Goal: Task Accomplishment & Management: Use online tool/utility

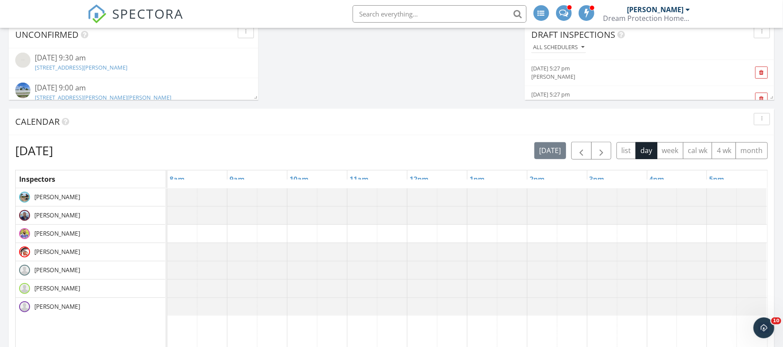
scroll to position [365, 0]
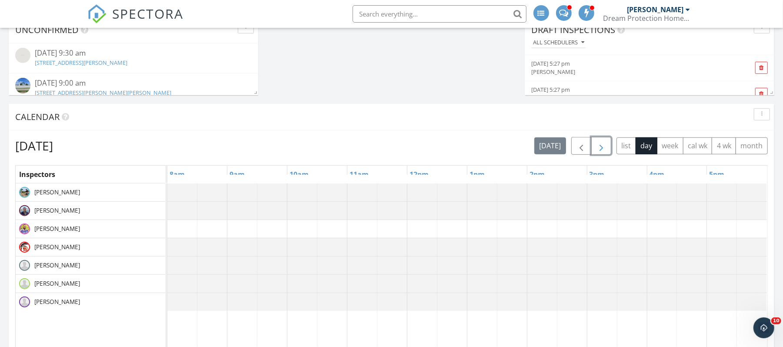
click at [601, 146] on span "button" at bounding box center [601, 146] width 10 height 10
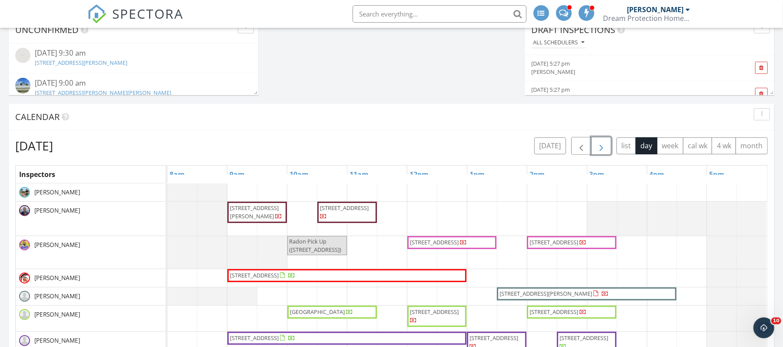
click at [598, 149] on span "button" at bounding box center [601, 146] width 10 height 10
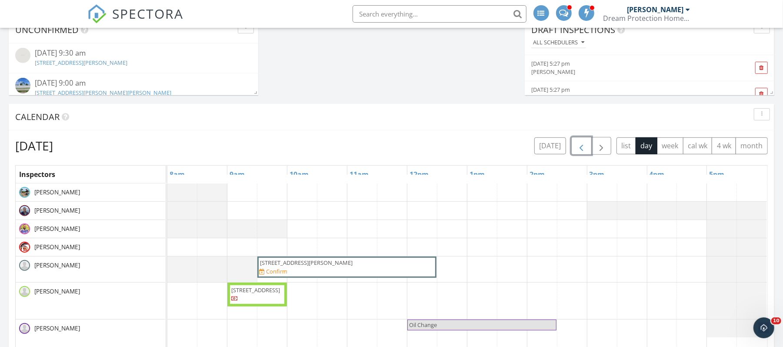
click at [576, 147] on span "button" at bounding box center [581, 146] width 10 height 10
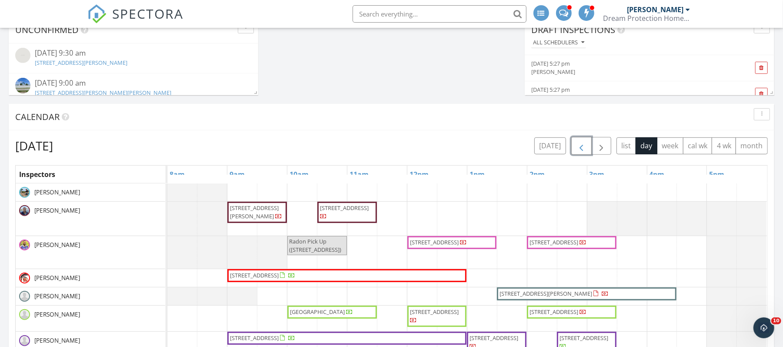
drag, startPoint x: 342, startPoint y: 229, endPoint x: 343, endPoint y: 220, distance: 9.7
click at [343, 220] on span "127 Parish Dr, Lehigh Acres 33974" at bounding box center [347, 212] width 56 height 17
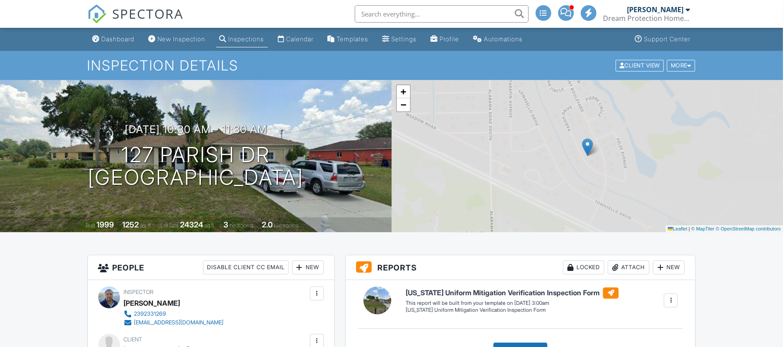
click at [670, 299] on div at bounding box center [670, 300] width 9 height 9
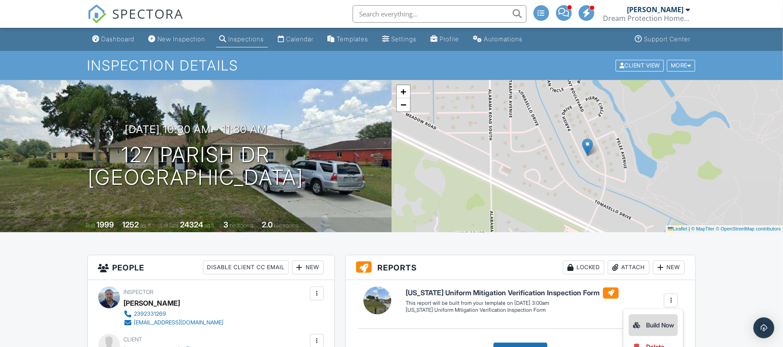
click at [660, 325] on div "Build Now" at bounding box center [653, 325] width 42 height 10
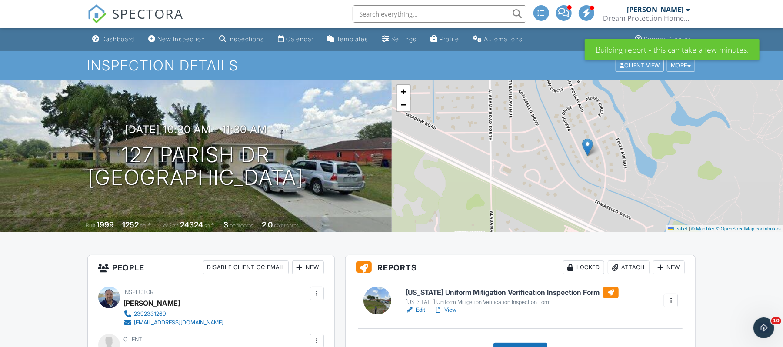
click at [449, 290] on h6 "[US_STATE] Uniform Mitigation Verification Inspection Form" at bounding box center [511, 292] width 213 height 11
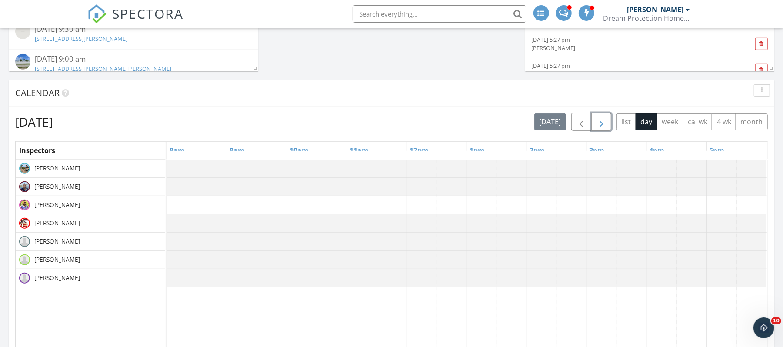
click at [600, 126] on span "button" at bounding box center [601, 122] width 10 height 10
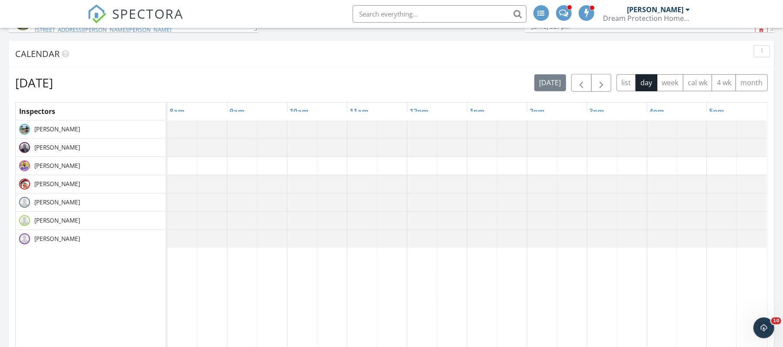
scroll to position [430, 0]
click at [576, 81] on span "button" at bounding box center [581, 81] width 10 height 10
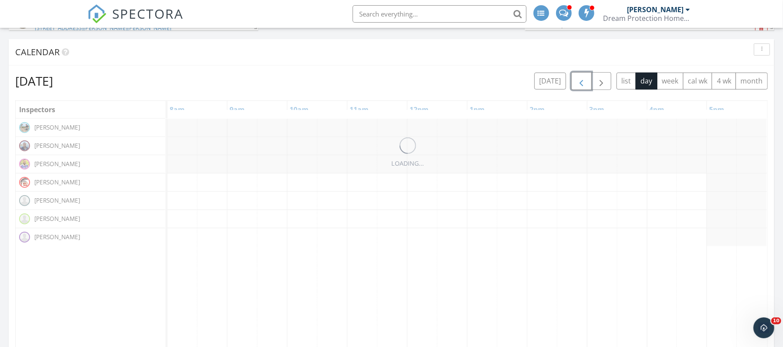
click at [576, 81] on span "button" at bounding box center [581, 81] width 10 height 10
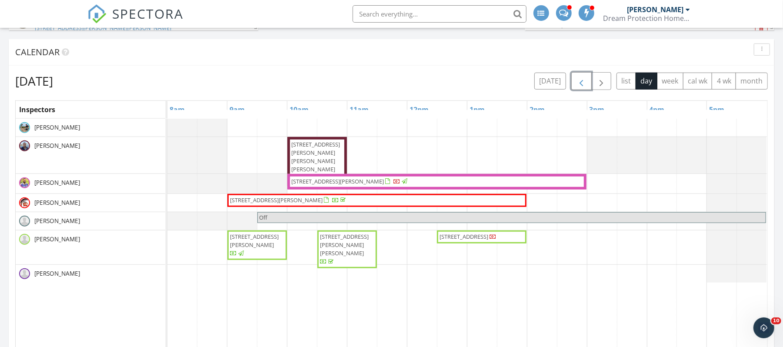
click at [484, 241] on span "2240 Oleander St, Saint James City 33956" at bounding box center [467, 236] width 59 height 9
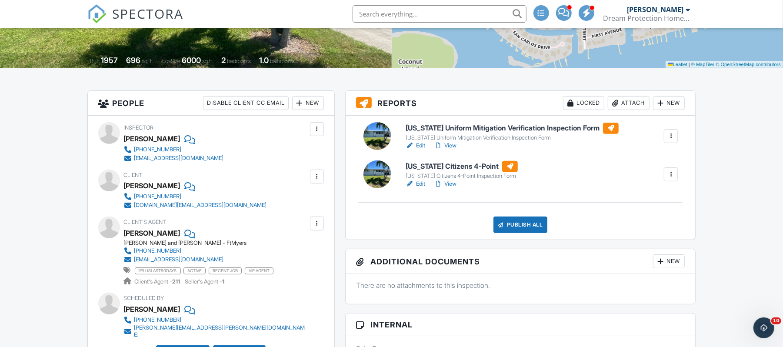
scroll to position [156, 0]
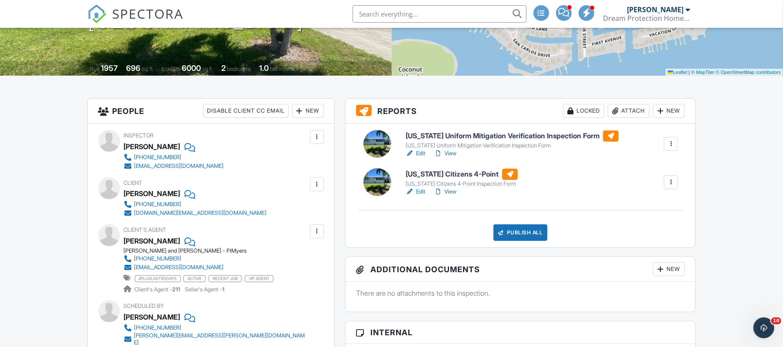
click at [463, 138] on h6 "[US_STATE] Uniform Mitigation Verification Inspection Form" at bounding box center [511, 135] width 213 height 11
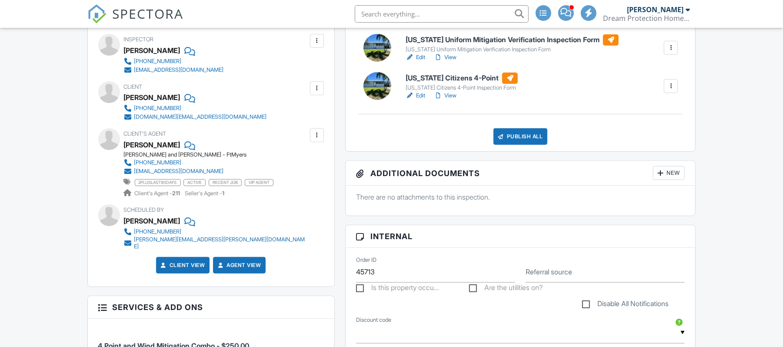
click at [443, 81] on h6 "[US_STATE] Citizens 4-Point" at bounding box center [461, 78] width 112 height 11
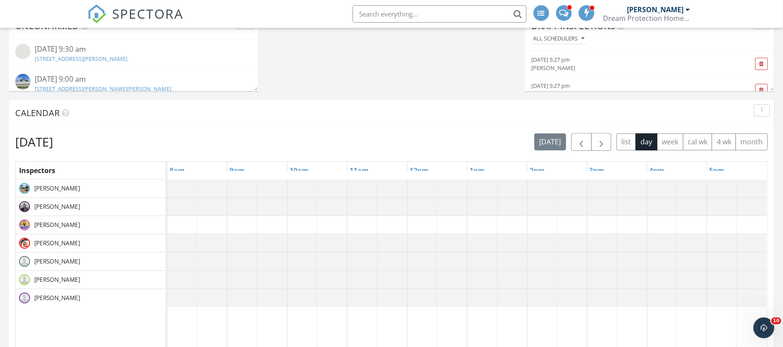
scroll to position [376, 0]
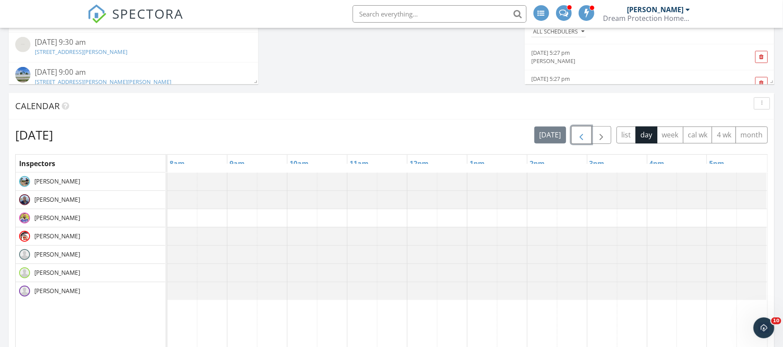
click at [578, 137] on span "button" at bounding box center [581, 135] width 10 height 10
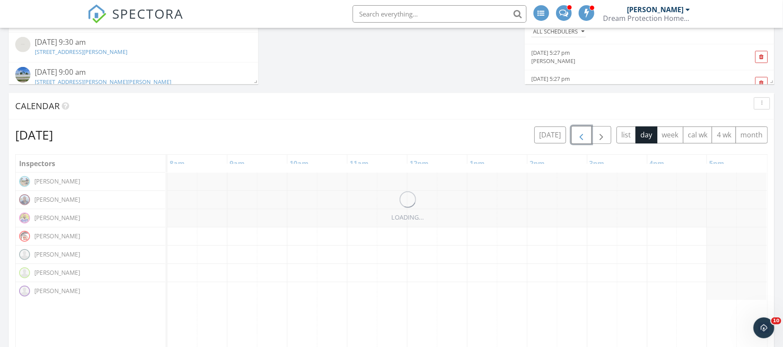
click at [578, 137] on span "button" at bounding box center [581, 135] width 10 height 10
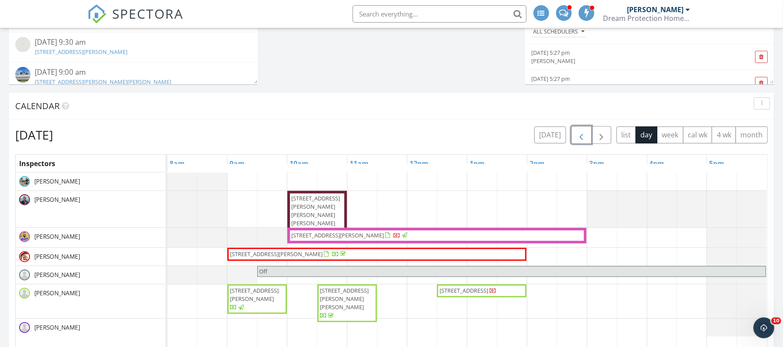
click at [488, 294] on span "2240 Oleander St, Saint James City 33956" at bounding box center [463, 290] width 49 height 8
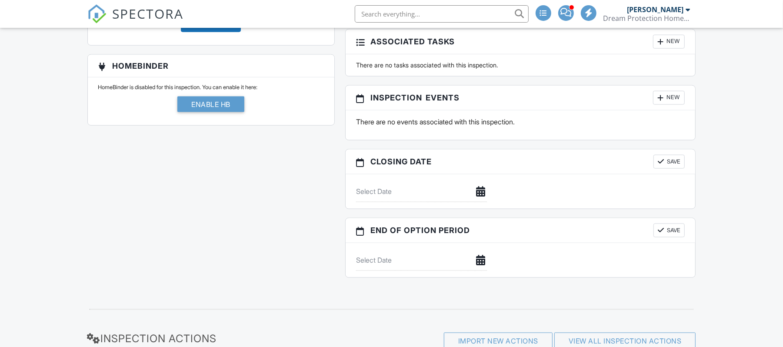
scroll to position [44, 0]
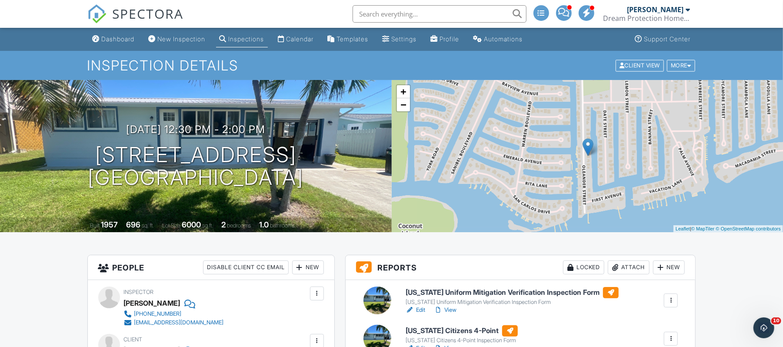
scroll to position [0, 0]
click at [112, 37] on div "Dashboard" at bounding box center [118, 38] width 33 height 7
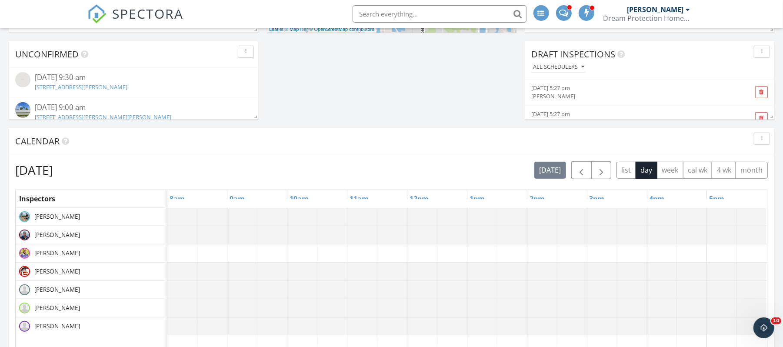
scroll to position [378, 0]
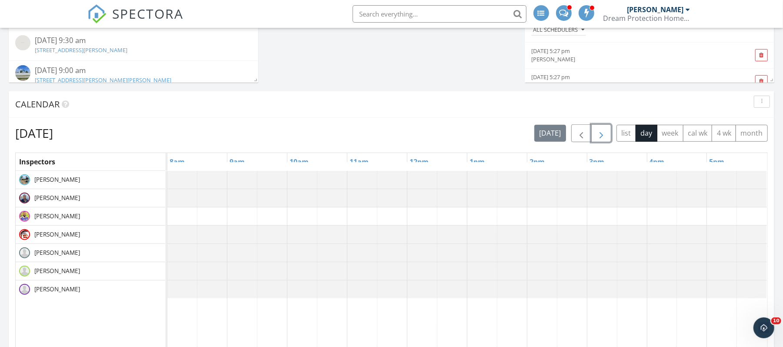
click at [591, 132] on button "button" at bounding box center [601, 133] width 20 height 18
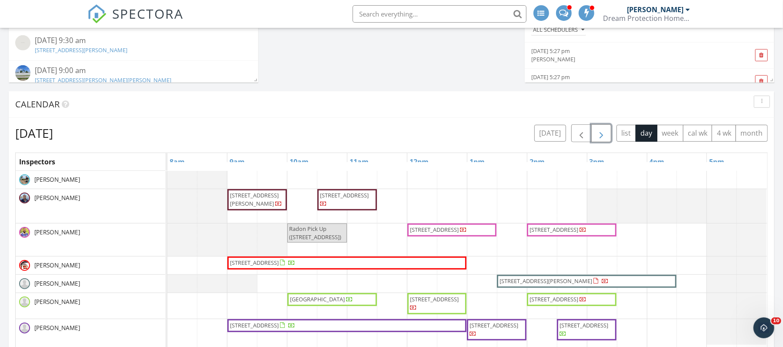
click at [596, 133] on span "button" at bounding box center [601, 133] width 10 height 10
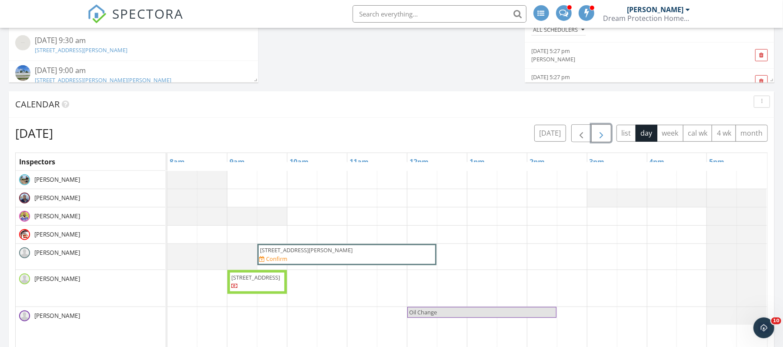
click at [596, 133] on span "button" at bounding box center [601, 133] width 10 height 10
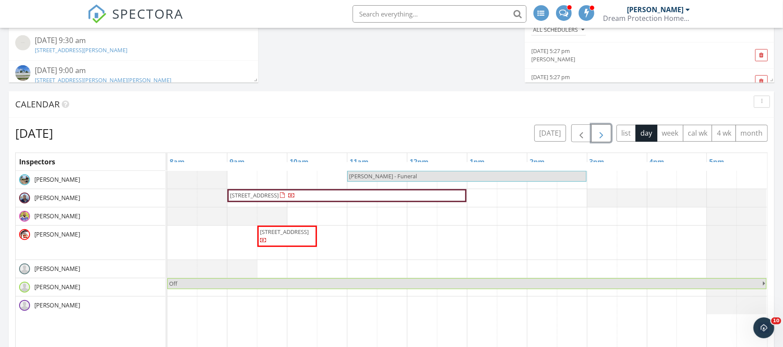
click at [596, 133] on span "button" at bounding box center [601, 133] width 10 height 10
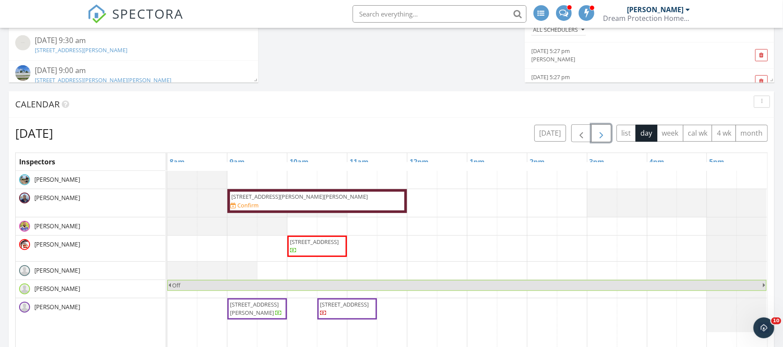
click at [402, 204] on div "18008 San Carlos Blvd, APT 27 , Fort Myers Beach 33931 Confirm" at bounding box center [316, 201] width 173 height 17
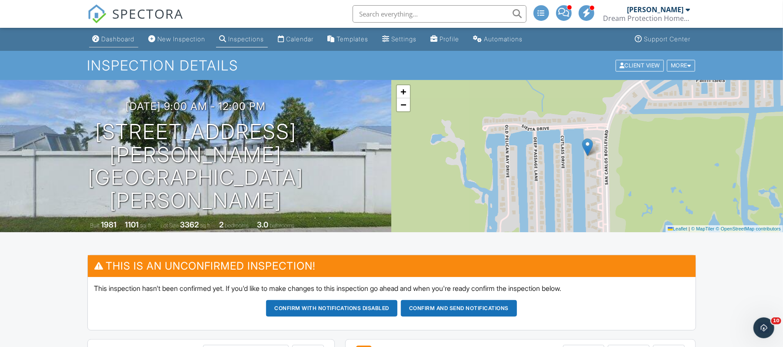
click at [119, 40] on div "Dashboard" at bounding box center [118, 38] width 33 height 7
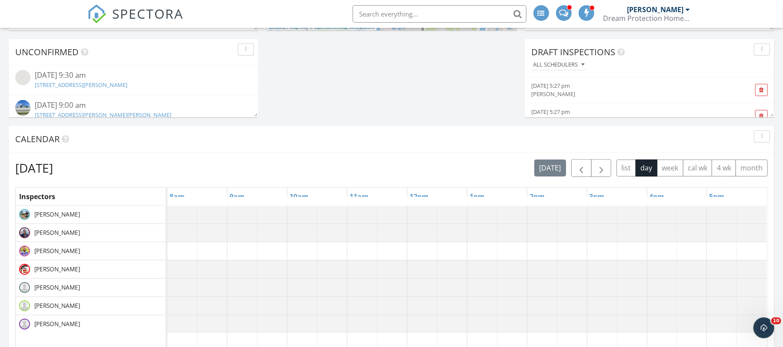
scroll to position [341, 0]
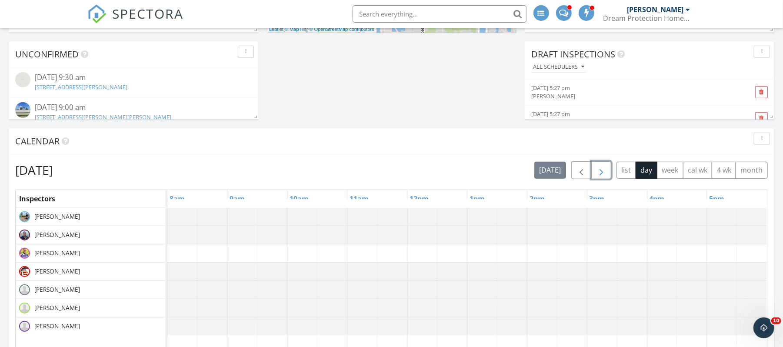
click at [598, 170] on span "button" at bounding box center [601, 170] width 10 height 10
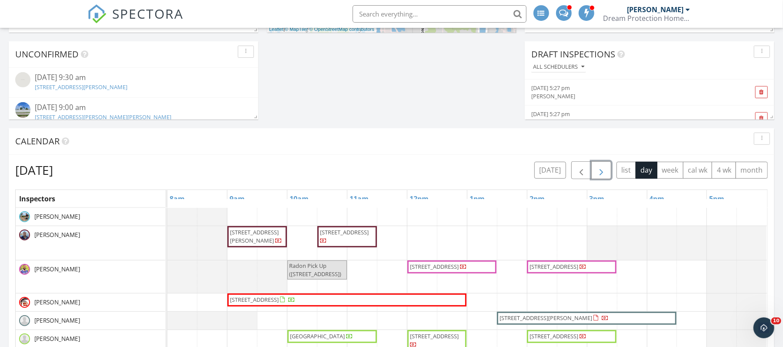
click at [598, 170] on span "button" at bounding box center [601, 170] width 10 height 10
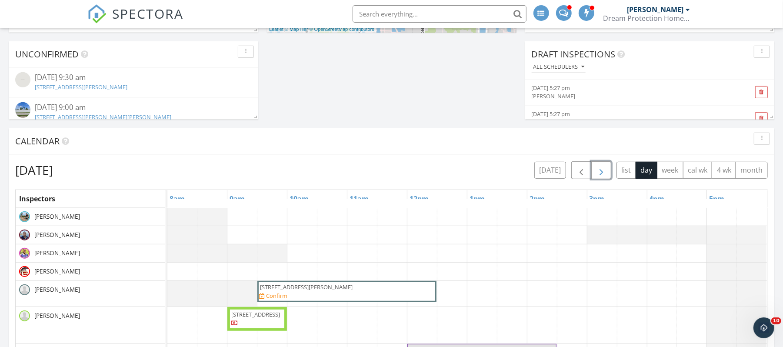
click at [598, 170] on span "button" at bounding box center [601, 170] width 10 height 10
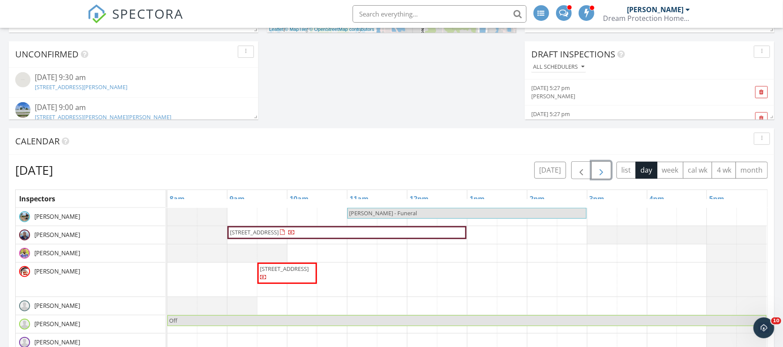
click at [598, 170] on span "button" at bounding box center [601, 170] width 10 height 10
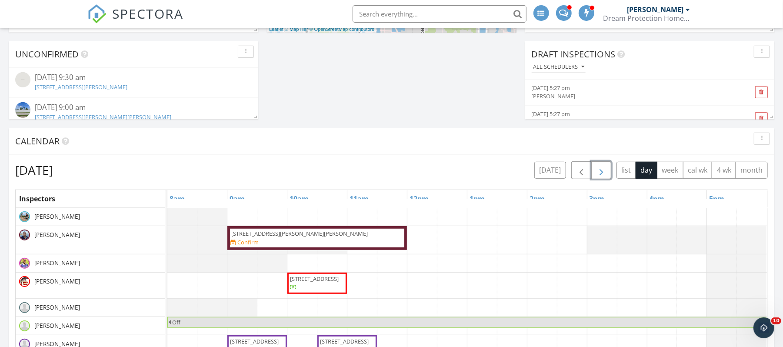
click at [598, 170] on span "button" at bounding box center [601, 170] width 10 height 10
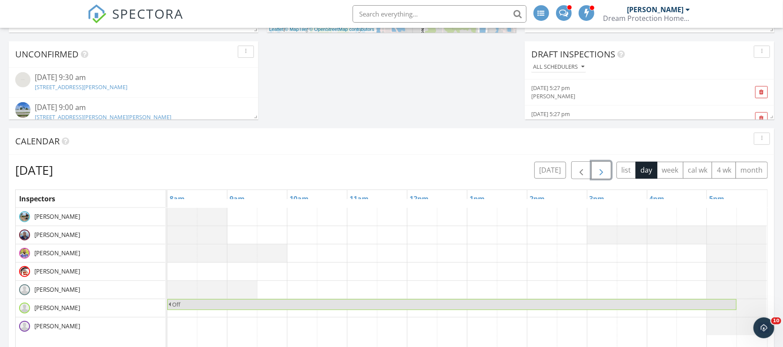
click at [598, 170] on span "button" at bounding box center [601, 170] width 10 height 10
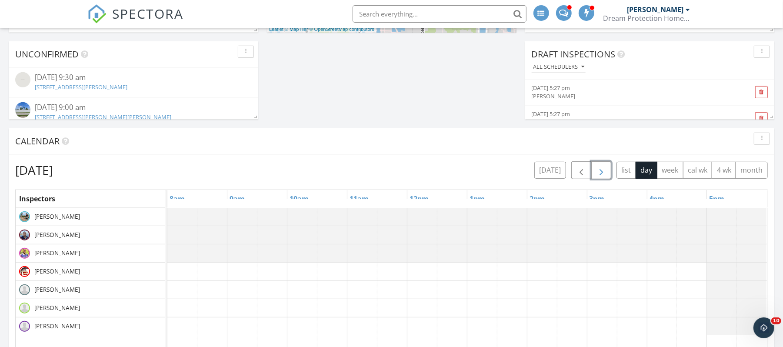
click at [598, 170] on span "button" at bounding box center [601, 170] width 10 height 10
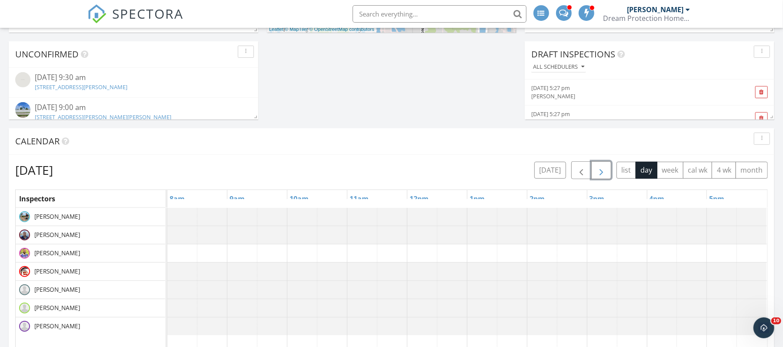
click at [598, 170] on span "button" at bounding box center [601, 170] width 10 height 10
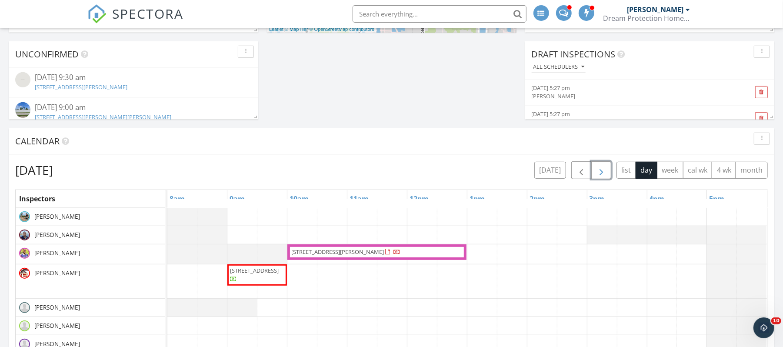
click at [598, 170] on span "button" at bounding box center [601, 170] width 10 height 10
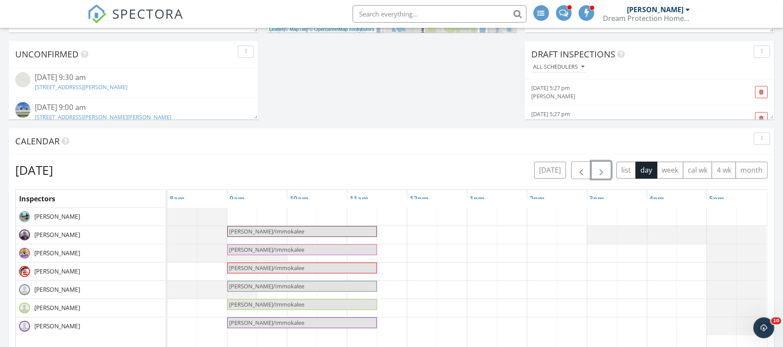
click at [598, 170] on span "button" at bounding box center [601, 170] width 10 height 10
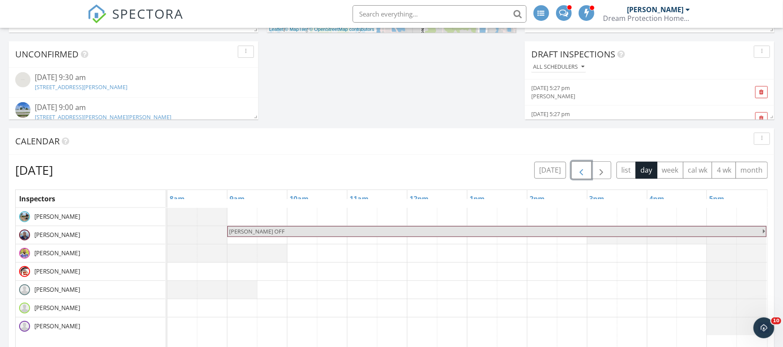
click at [578, 171] on span "button" at bounding box center [581, 170] width 10 height 10
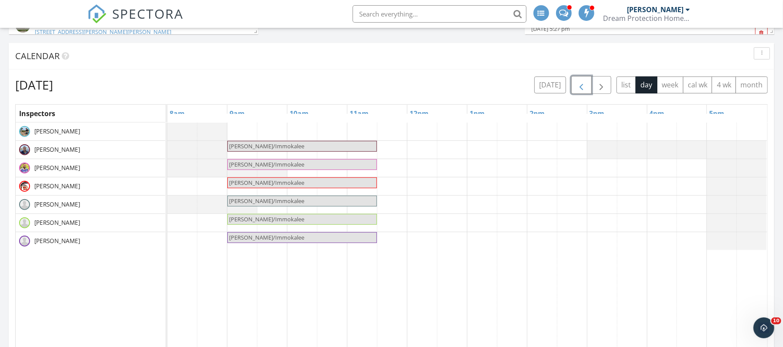
scroll to position [0, 0]
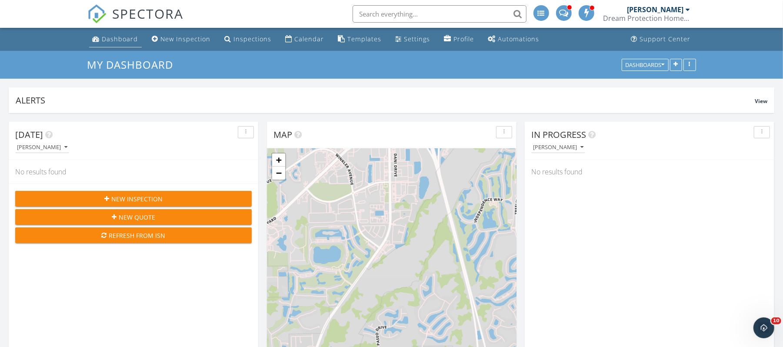
click at [115, 40] on div "Dashboard" at bounding box center [120, 39] width 36 height 8
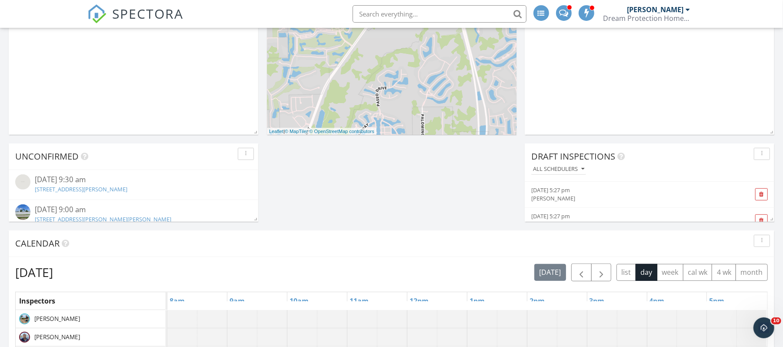
scroll to position [17, 0]
